Goal: Obtain resource: Download file/media

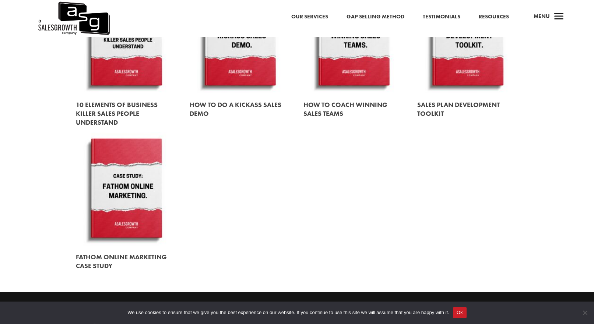
scroll to position [932, 0]
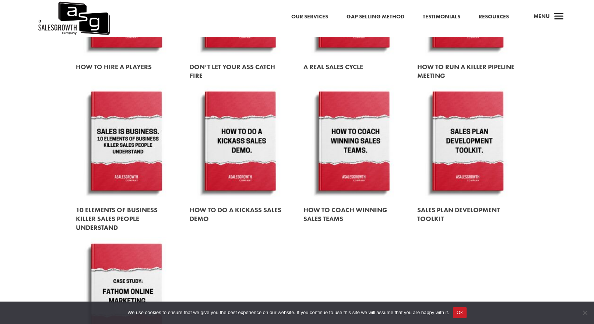
click at [368, 160] on link at bounding box center [353, 142] width 101 height 115
click at [255, 155] on link at bounding box center [240, 142] width 101 height 115
click at [138, 149] on link at bounding box center [126, 142] width 101 height 115
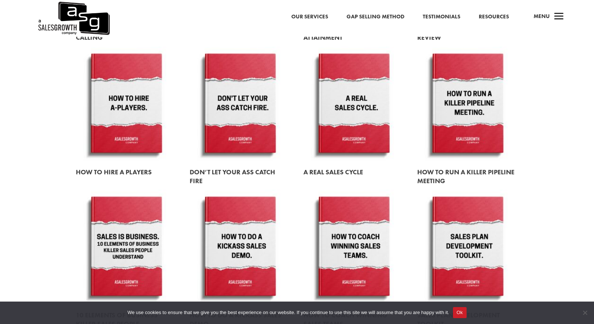
scroll to position [640, 0]
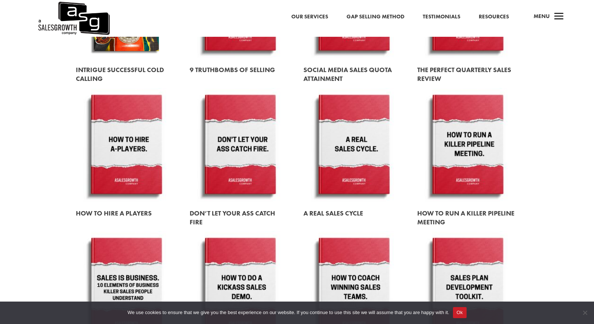
click at [467, 148] on link at bounding box center [467, 145] width 101 height 115
click at [348, 149] on link at bounding box center [353, 145] width 101 height 115
click at [247, 156] on link at bounding box center [240, 145] width 101 height 115
click at [124, 151] on link at bounding box center [126, 145] width 101 height 115
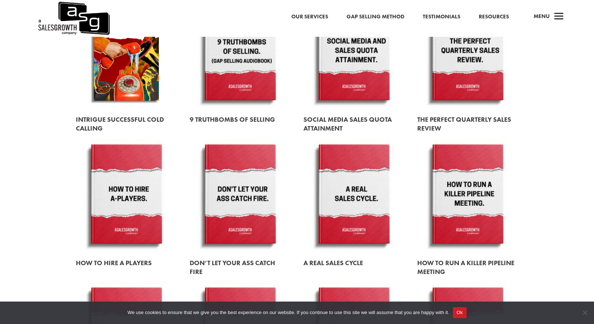
scroll to position [476, 0]
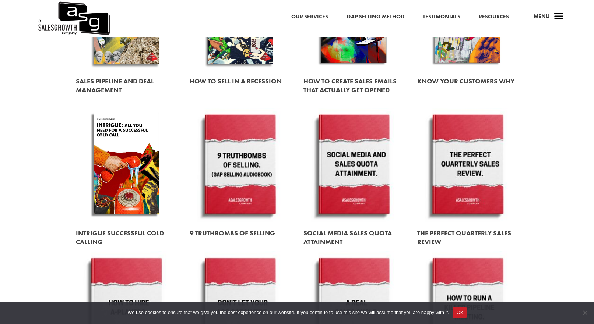
click at [477, 174] on link at bounding box center [467, 165] width 101 height 115
click at [346, 174] on link at bounding box center [353, 165] width 101 height 115
click at [251, 172] on link at bounding box center [240, 165] width 101 height 115
click at [142, 181] on link at bounding box center [126, 165] width 101 height 115
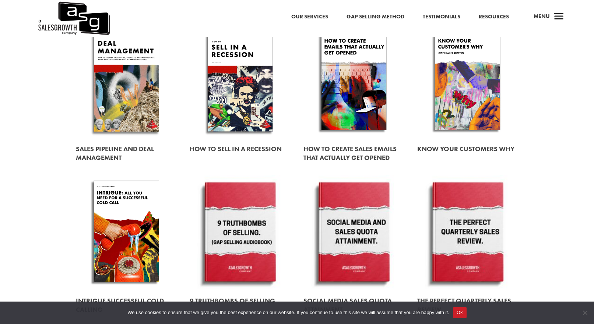
scroll to position [349, 0]
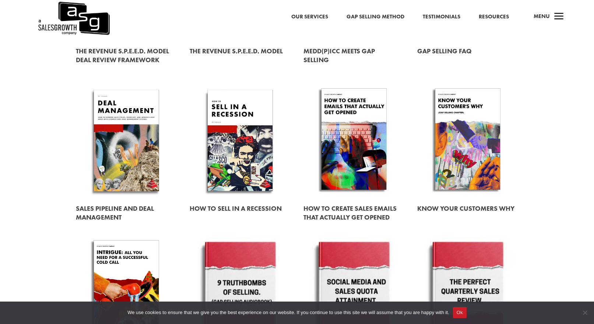
click at [472, 147] on link at bounding box center [467, 140] width 101 height 115
click at [365, 149] on link at bounding box center [353, 140] width 101 height 115
click at [238, 139] on link at bounding box center [240, 140] width 101 height 115
click at [127, 146] on link at bounding box center [126, 140] width 101 height 115
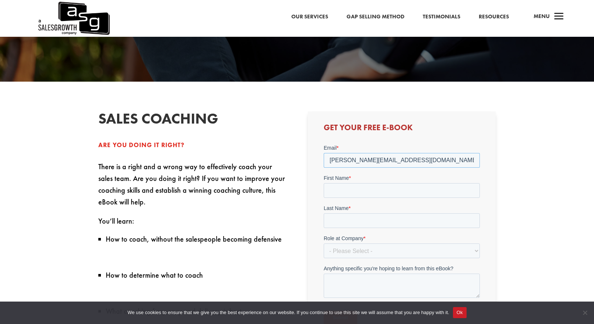
type input "[PERSON_NAME][EMAIL_ADDRESS][DOMAIN_NAME]"
type input "[PERSON_NAME]"
type input "Butucaru"
select select "Director/Manager (Sales Director, Regional Sales Manager, etc)"
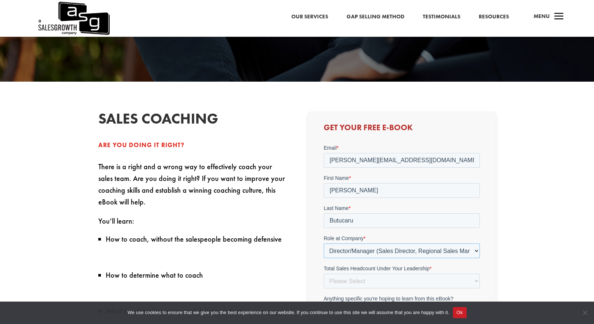
scroll to position [208, 0]
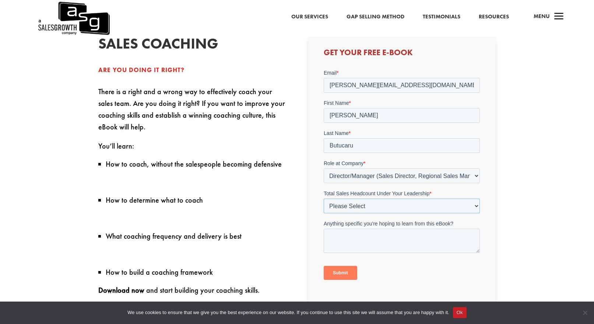
select select "1-9"
click at [395, 257] on form "Email * alex@dotbusiness.ro First Name * Alex Last Name * Butucaru Role at Comp…" at bounding box center [402, 177] width 156 height 217
click at [344, 272] on input "Submit" at bounding box center [340, 273] width 33 height 14
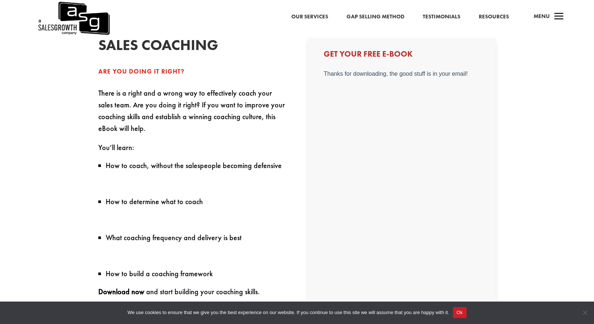
scroll to position [0, 0]
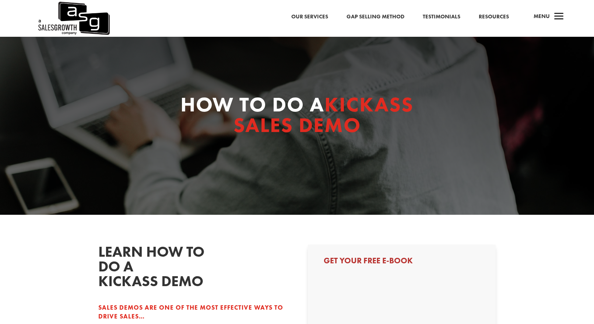
select select "Director/Manager (Sales Director, Regional Sales Manager, etc)"
select select "1-9"
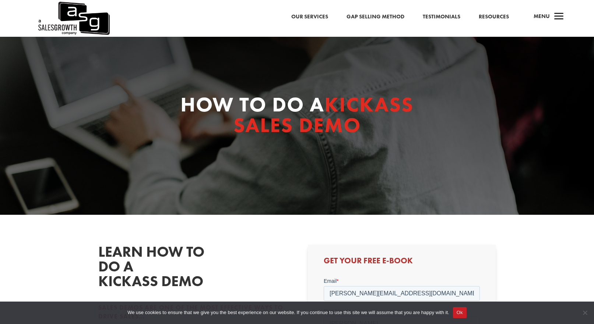
scroll to position [225, 0]
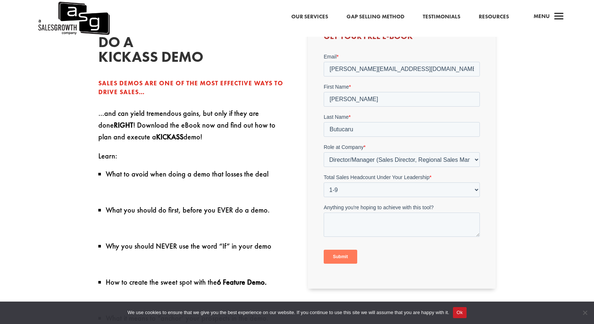
click at [350, 255] on input "Submit" at bounding box center [340, 257] width 33 height 14
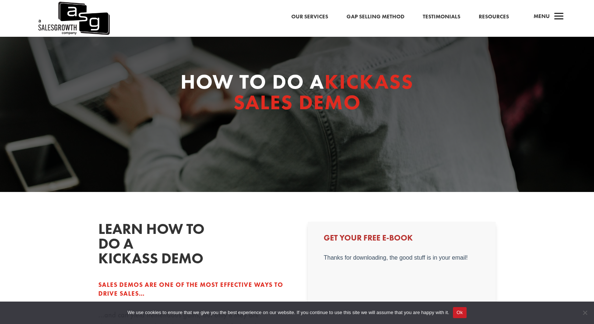
scroll to position [36, 0]
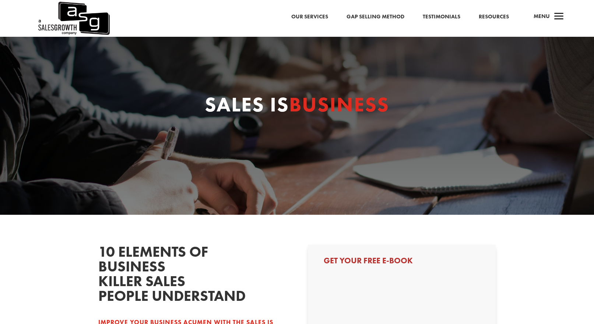
scroll to position [161, 0]
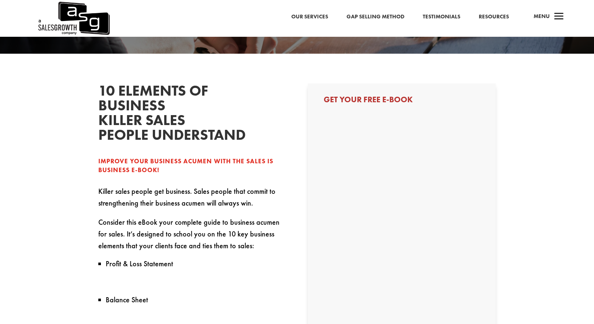
select select "Director/Manager (Sales Director, Regional Sales Manager, etc)"
select select "1-9"
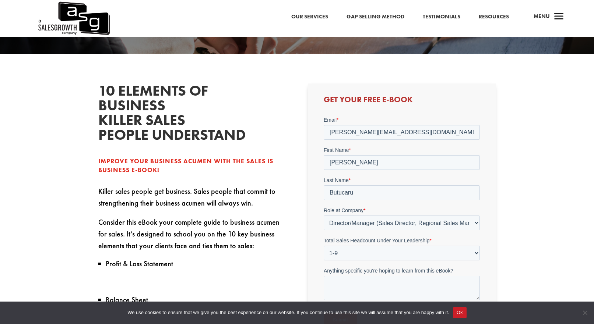
scroll to position [232, 0]
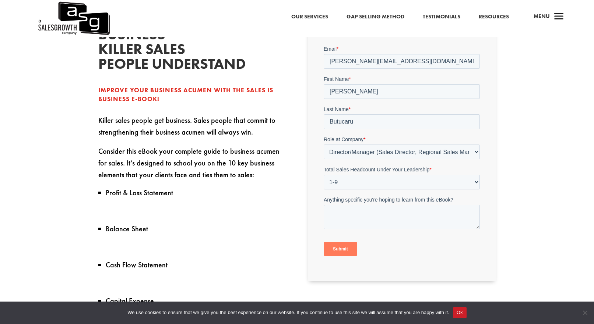
click at [345, 249] on input "Submit" at bounding box center [340, 249] width 33 height 14
click at [344, 249] on input "Submit" at bounding box center [340, 249] width 33 height 14
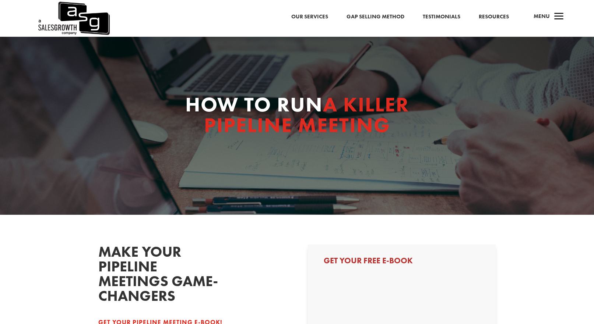
select select "Director/Manager (Sales Director, Regional Sales Manager, etc)"
select select "1-9"
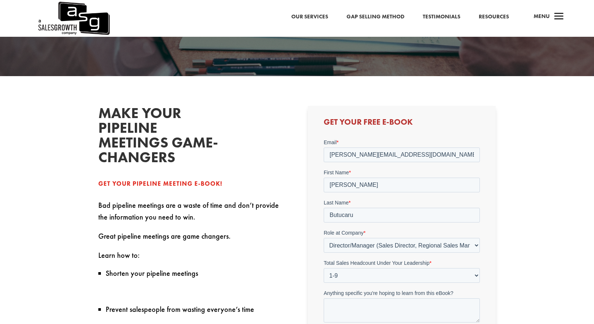
scroll to position [209, 0]
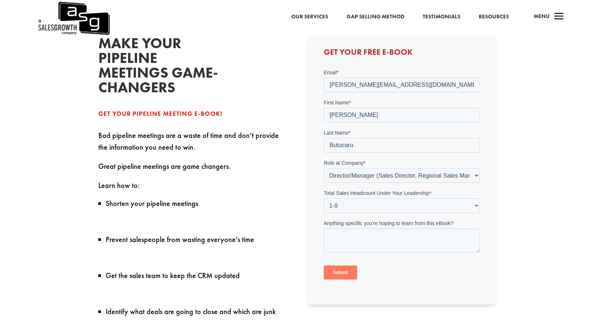
click at [340, 270] on input "Submit" at bounding box center [340, 273] width 33 height 14
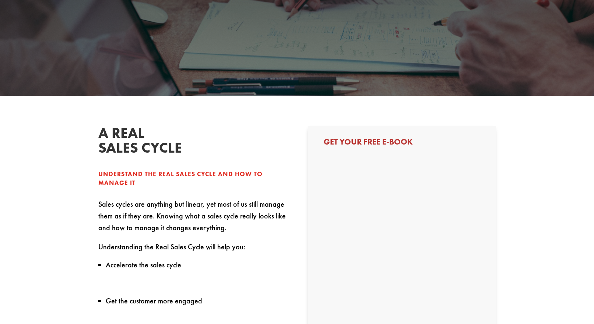
select select "Director/Manager (Sales Director, Regional Sales Manager, etc)"
select select "1-9"
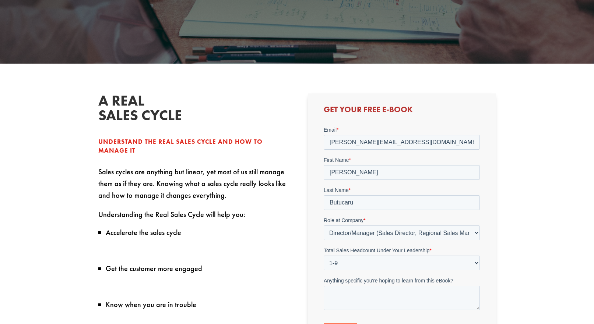
scroll to position [241, 0]
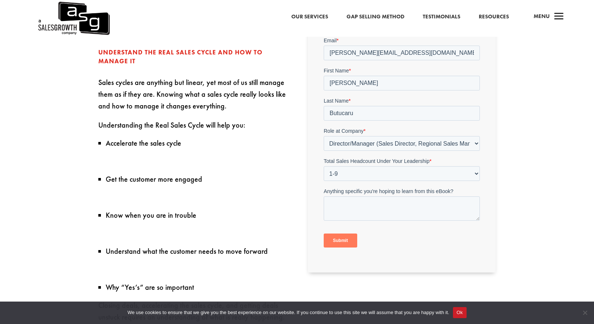
click at [352, 238] on input "Submit" at bounding box center [340, 241] width 33 height 14
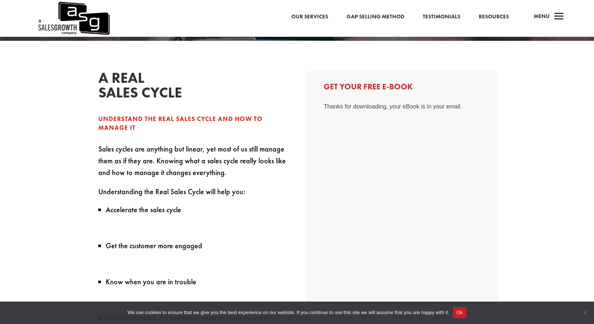
scroll to position [0, 0]
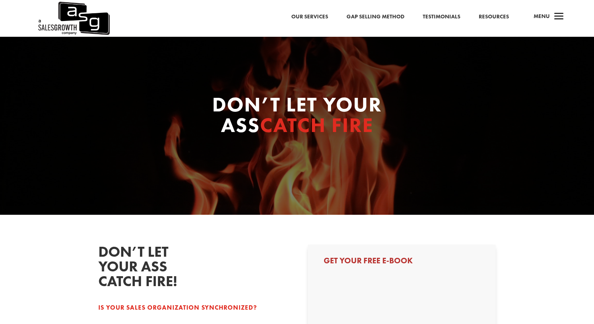
select select "Director/Manager (Sales Director, Regional Sales Manager, etc)"
select select "1-9"
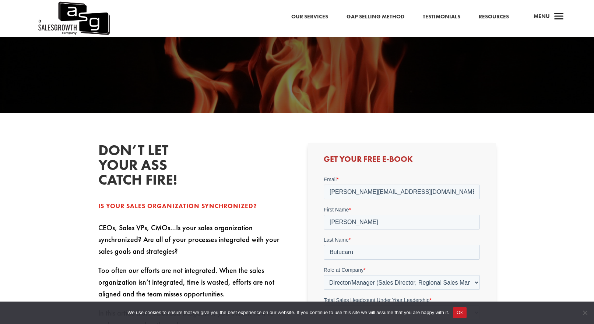
scroll to position [260, 0]
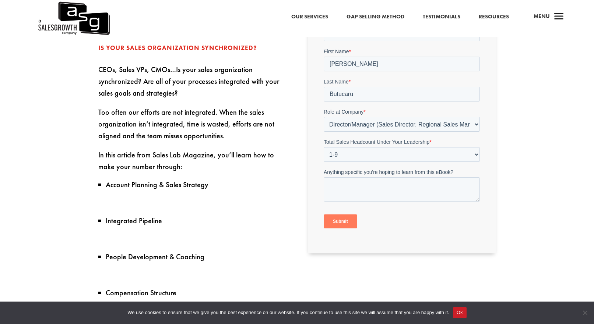
click at [337, 219] on input "Submit" at bounding box center [340, 222] width 33 height 14
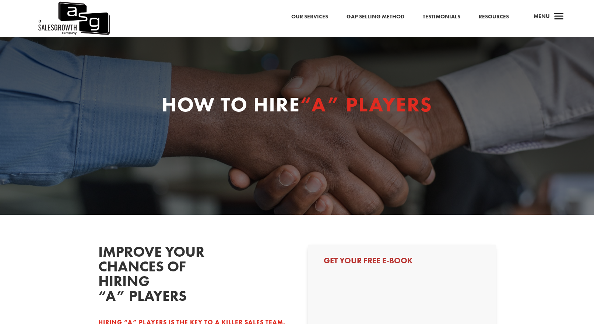
select select "Director/Manager (Sales Director, Regional Sales Manager, etc)"
select select "1-9"
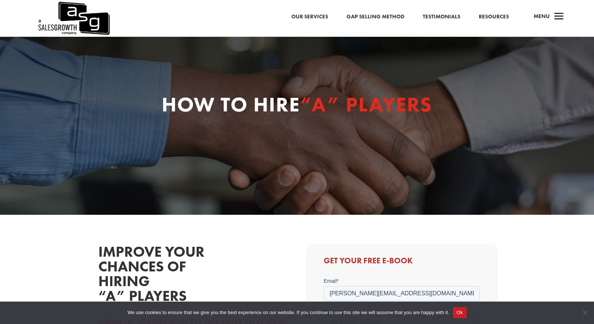
scroll to position [362, 0]
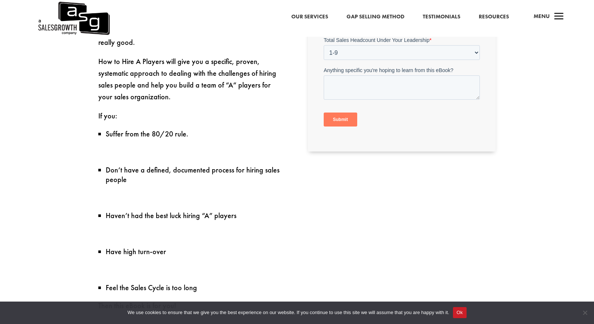
click at [354, 118] on input "Submit" at bounding box center [340, 120] width 33 height 14
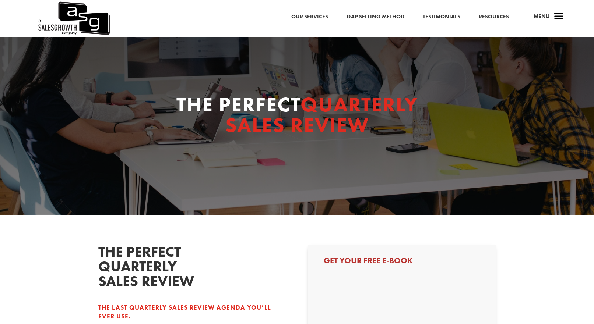
select select "Director/Manager (Sales Director, Regional Sales Manager, etc)"
select select "1-9"
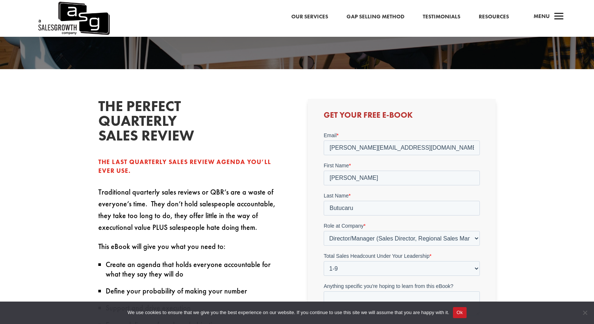
scroll to position [405, 0]
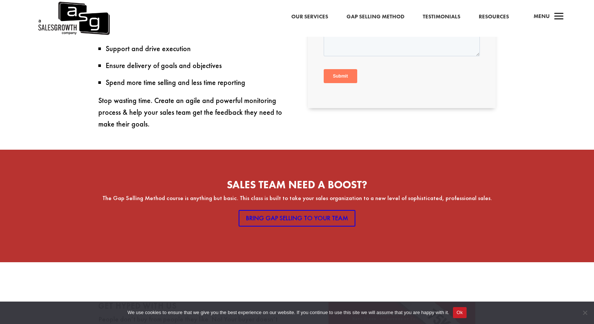
click at [353, 77] on input "Submit" at bounding box center [340, 77] width 33 height 14
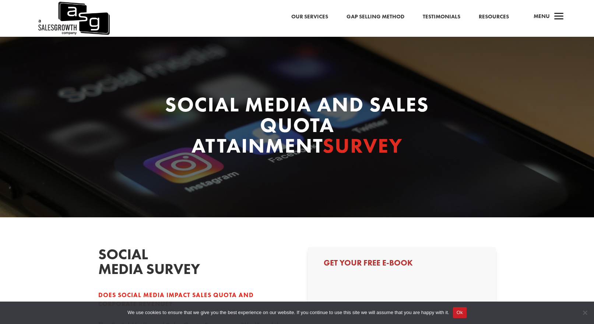
select select "Director/Manager (Sales Director, Regional Sales Manager, etc)"
select select "1-9"
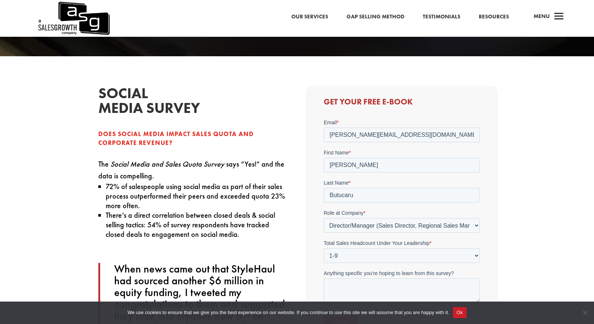
scroll to position [312, 0]
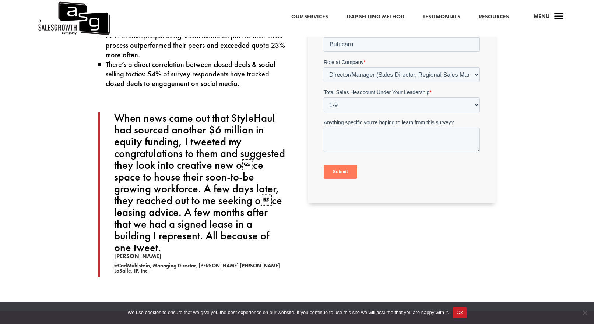
click at [341, 168] on input "Submit" at bounding box center [340, 172] width 33 height 14
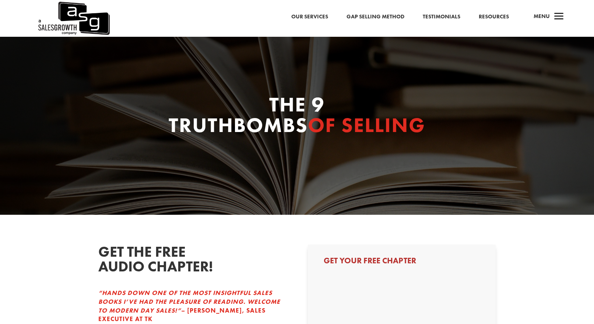
select select "Director/Manager (Sales Director, Regional Sales Manager, etc)"
select select "1-9"
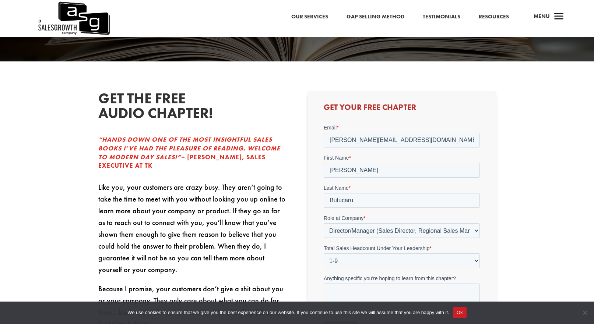
scroll to position [220, 0]
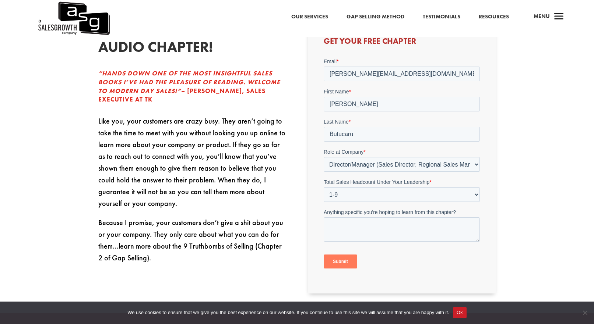
click at [350, 260] on input "Submit" at bounding box center [340, 262] width 33 height 14
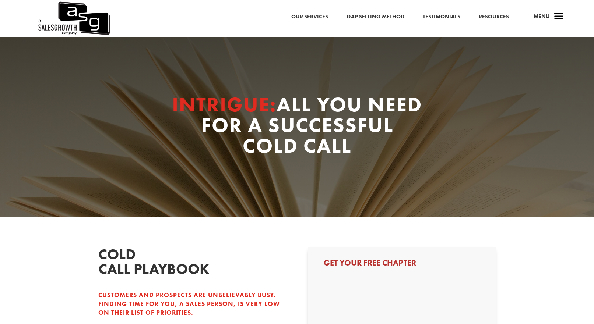
select select "Director/Manager (Sales Director, Regional Sales Manager, etc)"
select select "1-9"
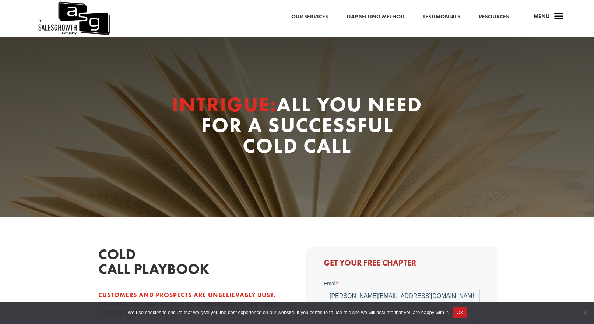
scroll to position [251, 0]
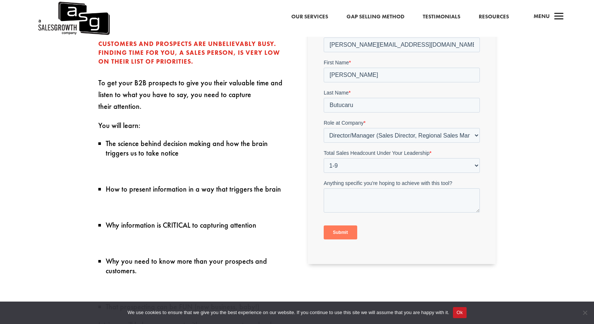
click at [340, 232] on input "Submit" at bounding box center [340, 232] width 33 height 14
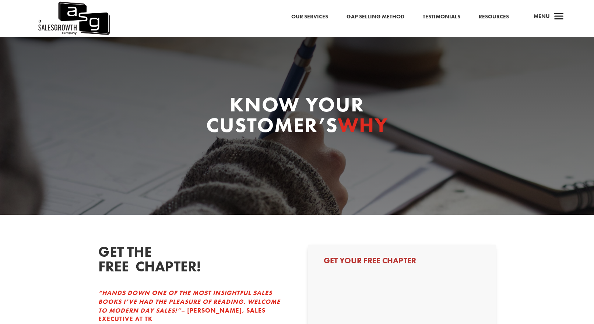
select select "Director/Manager (Sales Director, Regional Sales Manager, etc)"
select select "1-9"
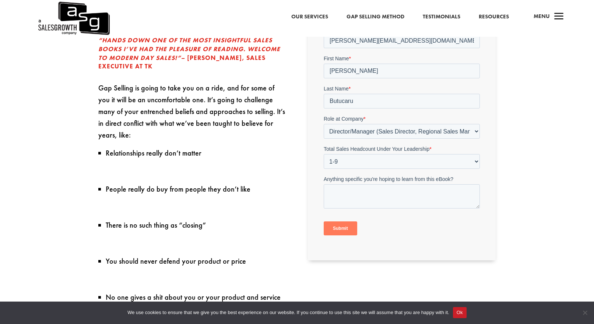
scroll to position [400, 0]
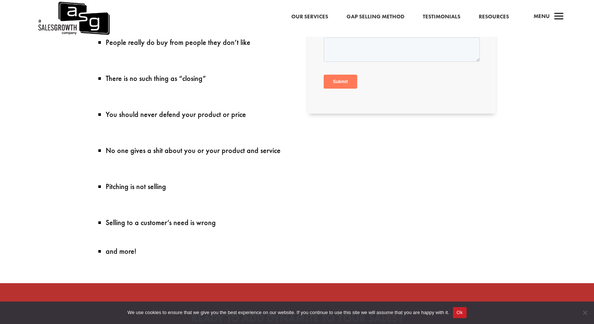
click at [341, 82] on input "Submit" at bounding box center [340, 82] width 33 height 14
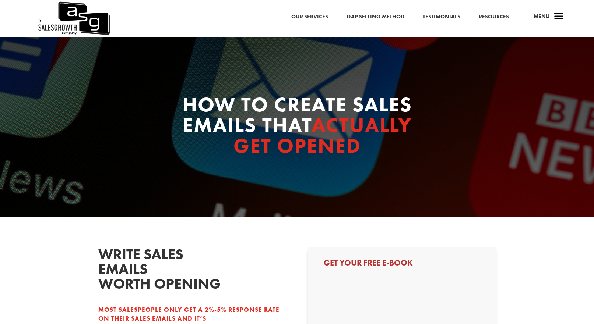
select select "Director/Manager (Sales Director, Regional Sales Manager, etc)"
select select "1-9"
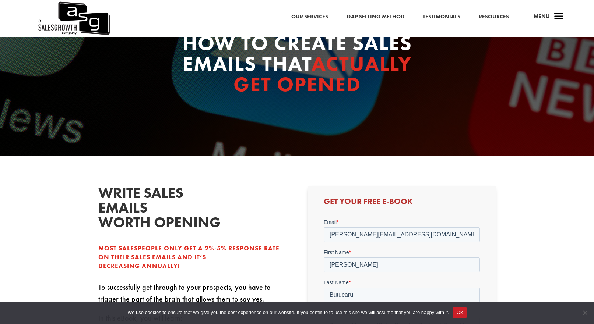
scroll to position [209, 0]
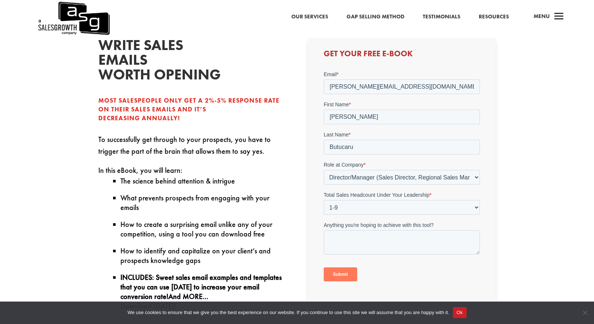
click at [346, 277] on input "Submit" at bounding box center [340, 274] width 33 height 14
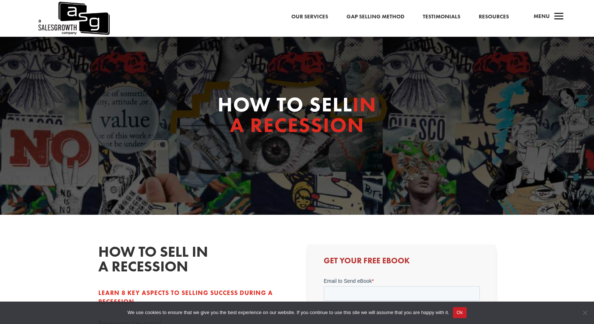
scroll to position [72, 0]
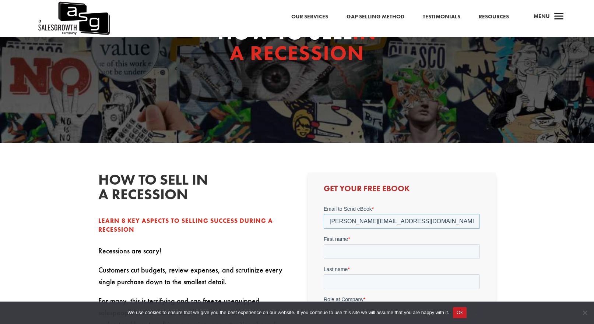
type input "[PERSON_NAME][EMAIL_ADDRESS][DOMAIN_NAME]"
type input "[PERSON_NAME]"
type input "Butucaru"
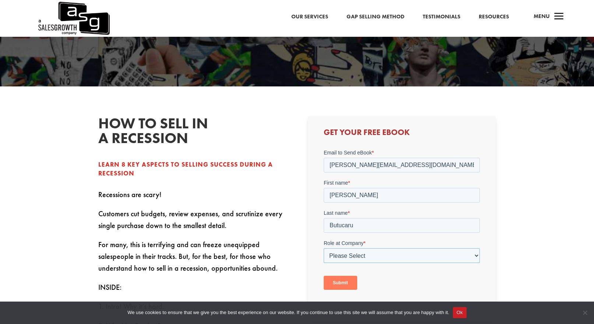
scroll to position [183, 0]
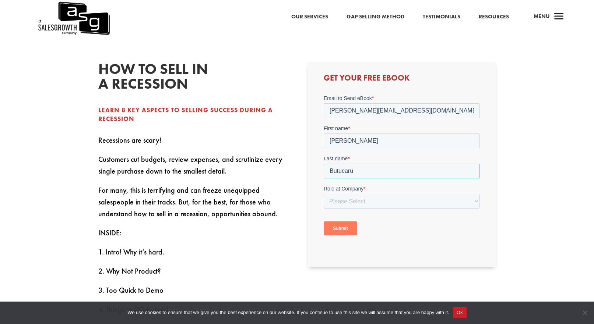
click at [389, 172] on input "Butucaru" at bounding box center [402, 171] width 156 height 15
select select "Director/Manager (Sales Director, Regional Sales Manager, etc)"
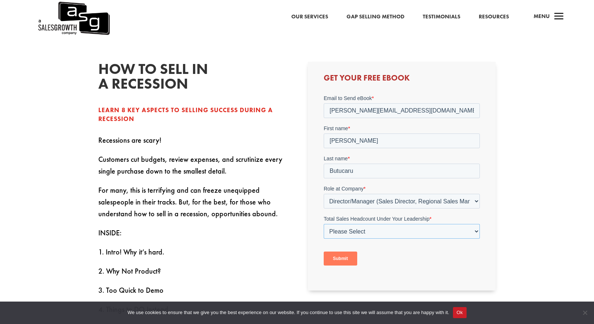
select select "1-9"
click at [337, 257] on input "Submit" at bounding box center [340, 259] width 33 height 14
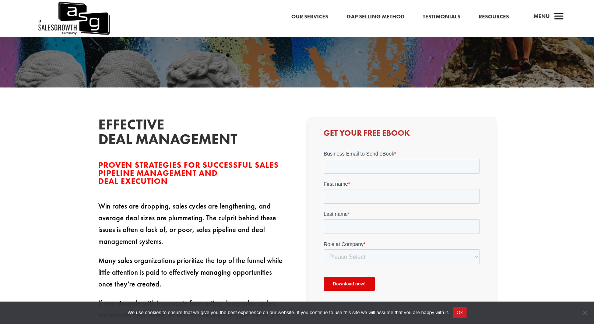
scroll to position [229, 0]
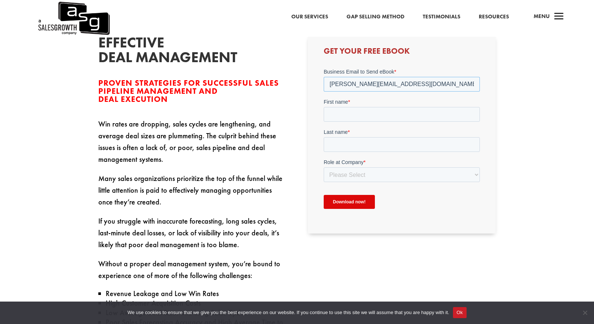
type input "[PERSON_NAME][EMAIL_ADDRESS][DOMAIN_NAME]"
type input "[PERSON_NAME]"
type input "Butucaru"
select select "Director/Manager (Sales Director, Regional Sales Manager, etc)"
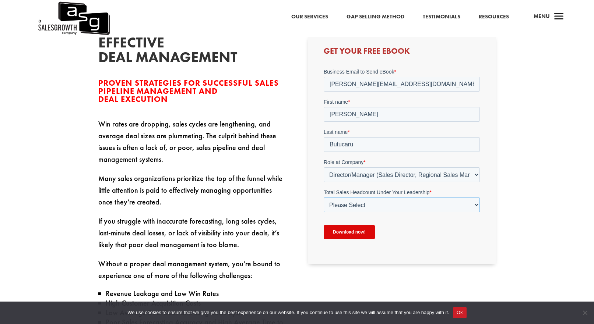
select select "1-9"
click at [351, 229] on input "Download now!" at bounding box center [349, 232] width 51 height 14
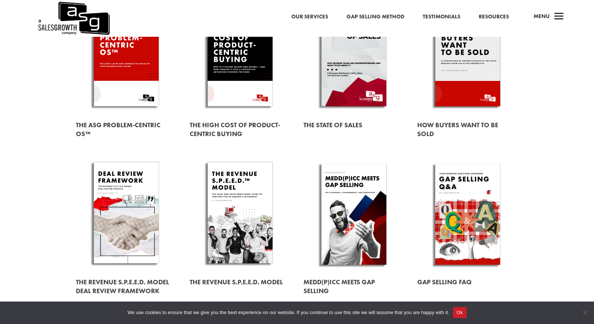
scroll to position [175, 0]
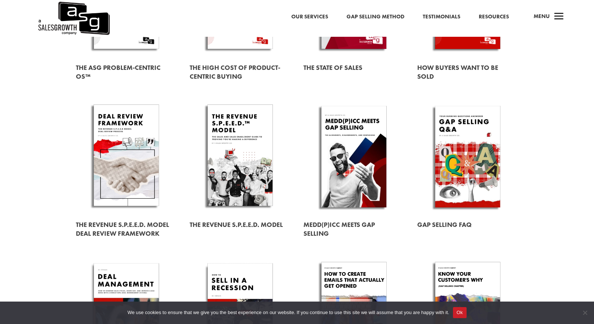
click at [469, 170] on link at bounding box center [467, 156] width 101 height 115
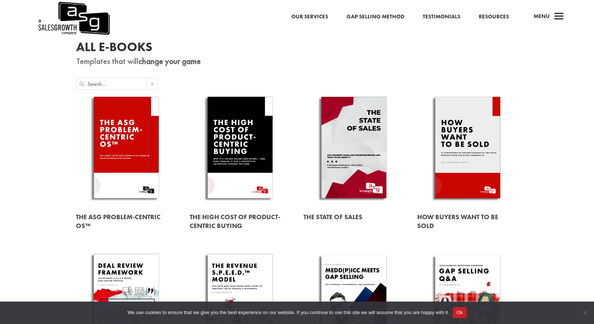
click at [476, 134] on link at bounding box center [467, 149] width 101 height 115
click at [370, 162] on link at bounding box center [353, 149] width 101 height 115
click at [383, 15] on link "Gap Selling Method" at bounding box center [375, 17] width 58 height 10
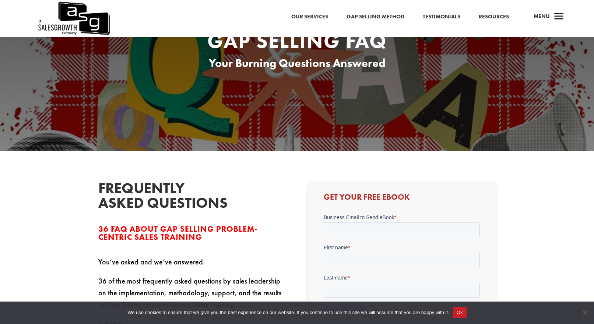
scroll to position [128, 0]
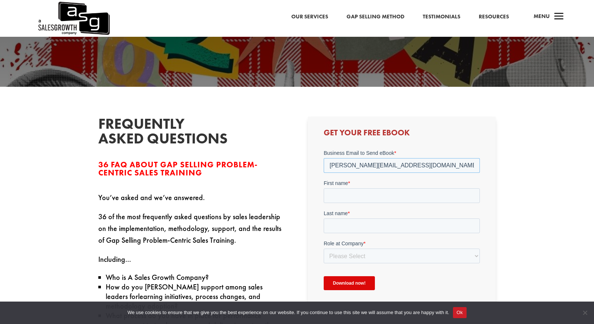
type input "alex@dotbusiness.ro"
type input "Alex"
type input "Butucaru"
select select "Director/Manager (Sales Director, Regional Sales Manager, etc)"
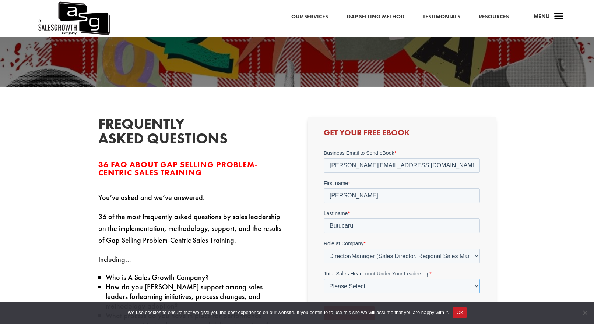
select select "1-9"
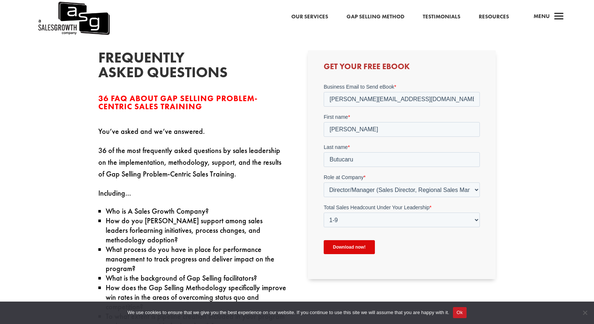
click at [350, 244] on input "Download now!" at bounding box center [349, 247] width 51 height 14
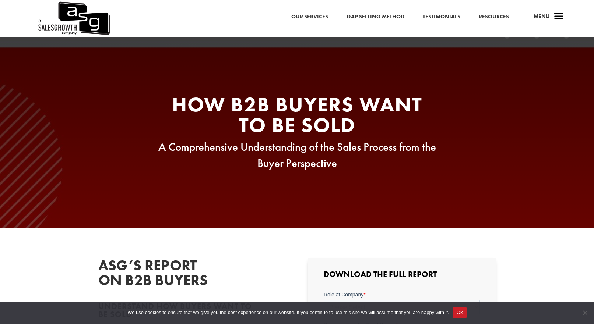
scroll to position [117, 0]
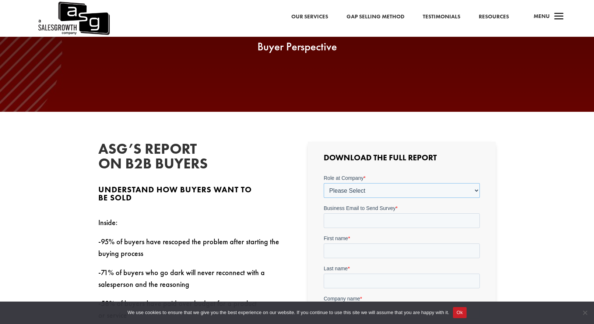
select select "Director/Manager (Sales Director, Regional Sales Manager, etc)"
select select "1-9"
click at [355, 250] on input "Business Email to Send Survey *" at bounding box center [402, 251] width 156 height 15
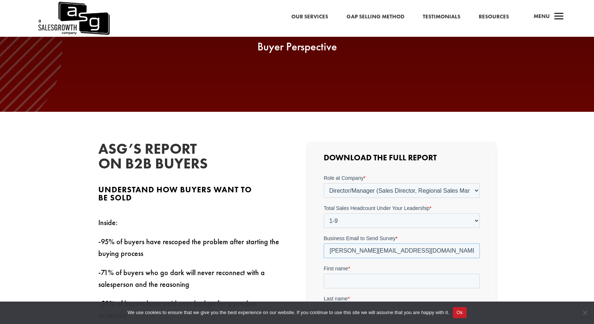
type input "[PERSON_NAME][EMAIL_ADDRESS][DOMAIN_NAME]"
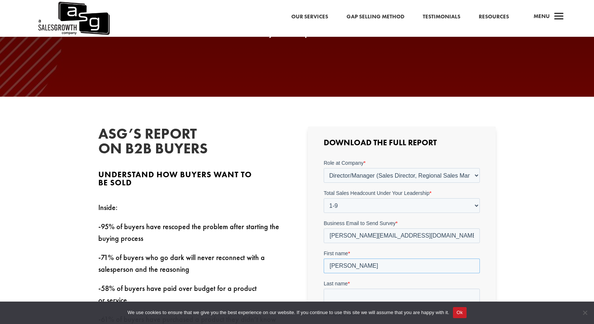
scroll to position [197, 0]
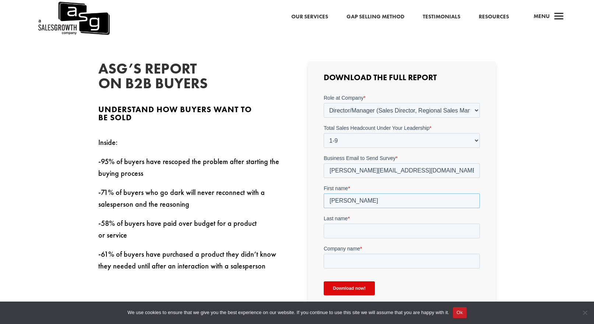
type input "[PERSON_NAME]"
type input "Butucaru"
type input "Dot Business"
click at [361, 287] on input "Download now!" at bounding box center [349, 289] width 51 height 14
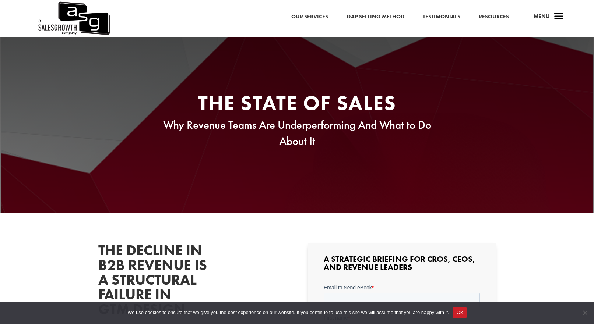
scroll to position [57, 0]
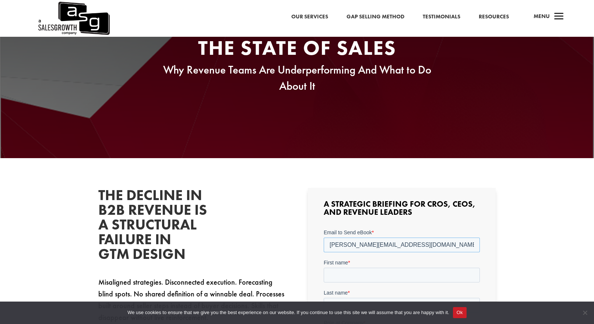
type input "[PERSON_NAME][EMAIL_ADDRESS][DOMAIN_NAME]"
type input "[PERSON_NAME]"
type input "Butucaru"
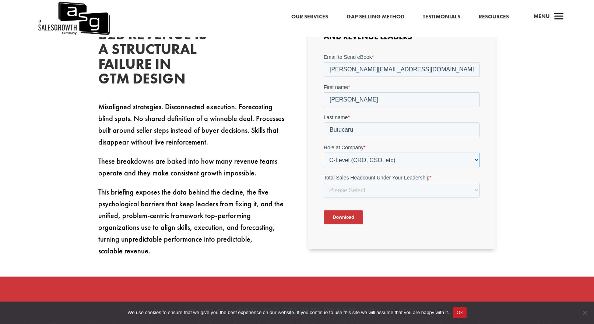
select select "Director/Manager (Sales Director, Regional Sales Manager, etc)"
select select "1-9"
click at [344, 218] on input "Download" at bounding box center [343, 218] width 39 height 14
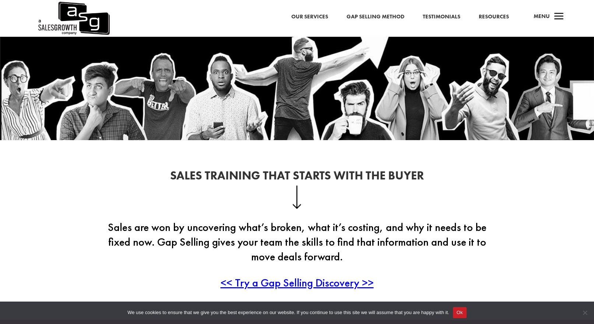
scroll to position [182, 0]
